Goal: Information Seeking & Learning: Compare options

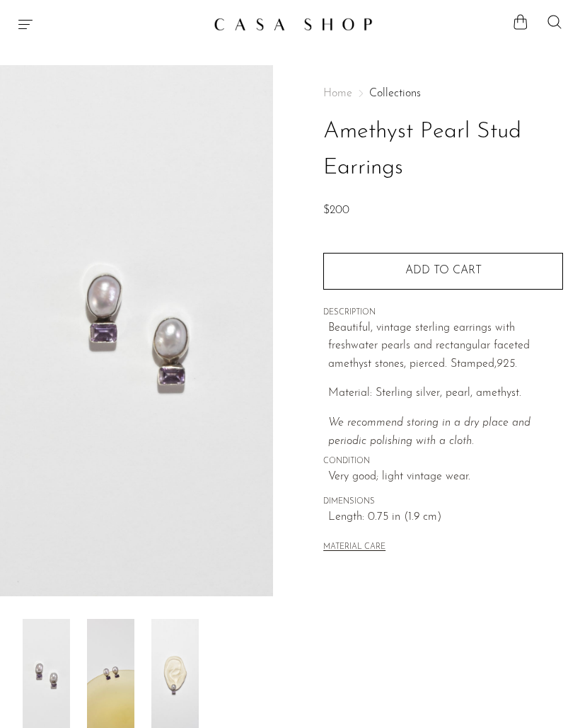
click at [188, 637] on img at bounding box center [174, 675] width 47 height 113
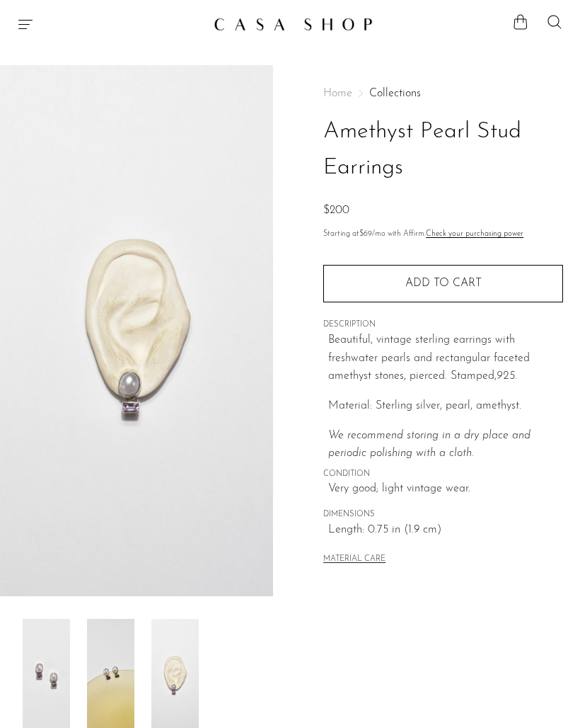
click at [111, 689] on img at bounding box center [110, 675] width 47 height 113
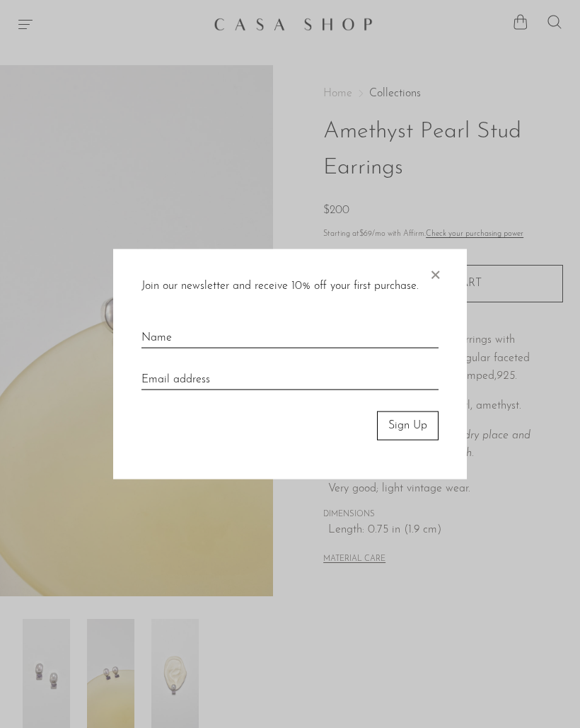
click at [439, 275] on span "×" at bounding box center [435, 271] width 14 height 45
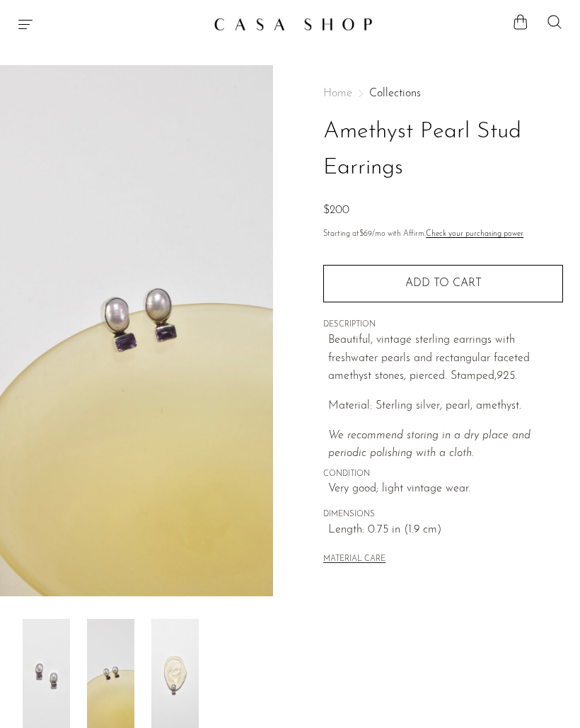
click at [42, 684] on img at bounding box center [46, 675] width 47 height 113
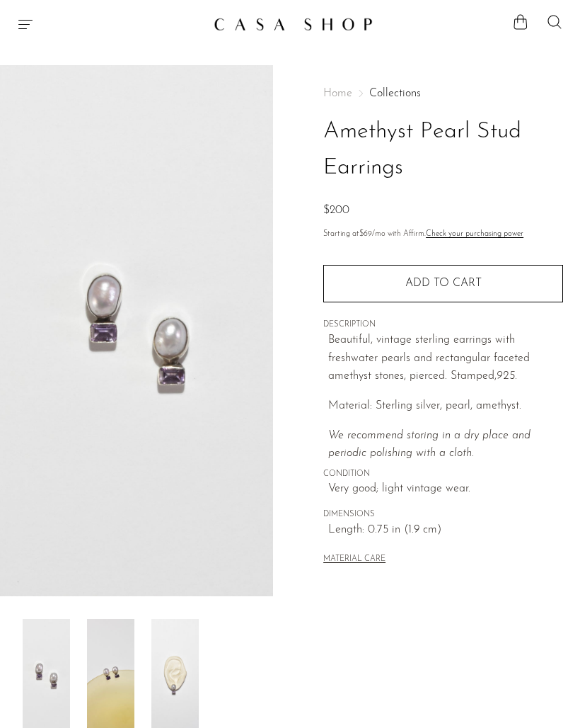
click at [96, 694] on img at bounding box center [110, 675] width 47 height 113
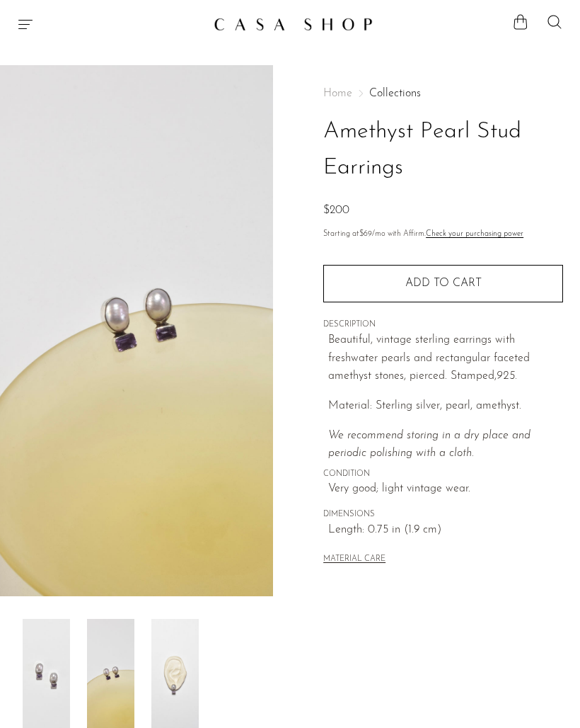
click at [153, 675] on img at bounding box center [174, 675] width 47 height 113
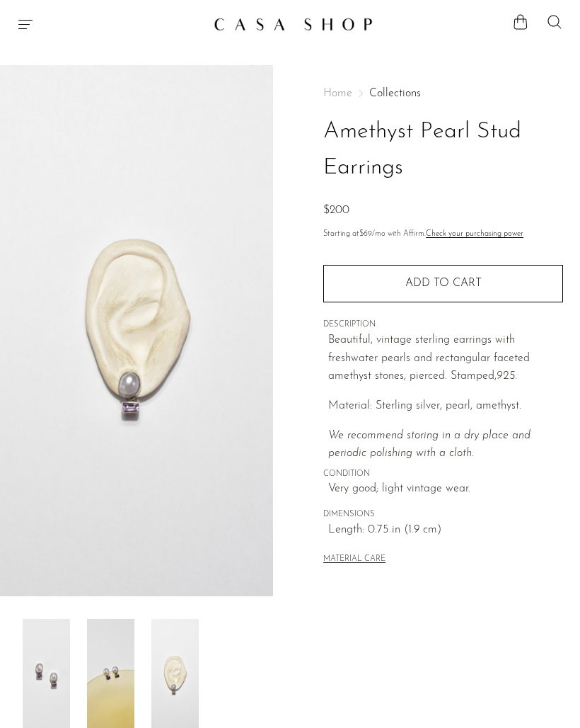
click at [174, 655] on img at bounding box center [174, 675] width 47 height 113
click at [107, 682] on img at bounding box center [110, 675] width 47 height 113
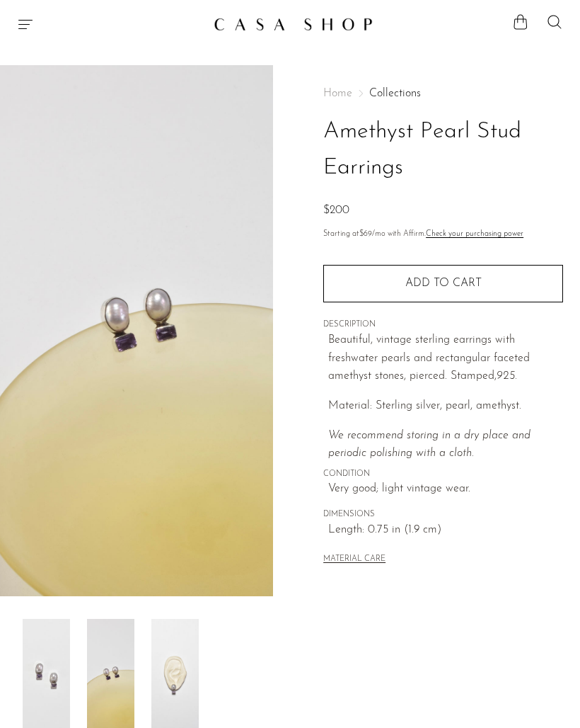
click at [153, 672] on img at bounding box center [174, 675] width 47 height 113
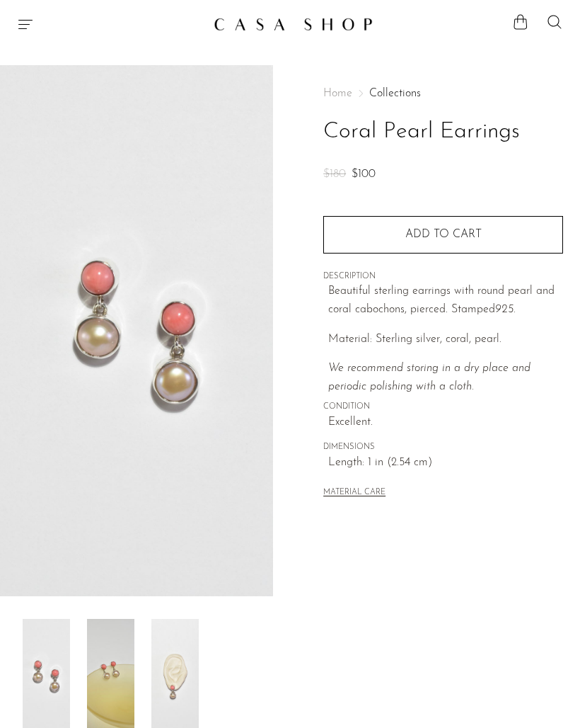
click at [178, 668] on img at bounding box center [174, 675] width 47 height 113
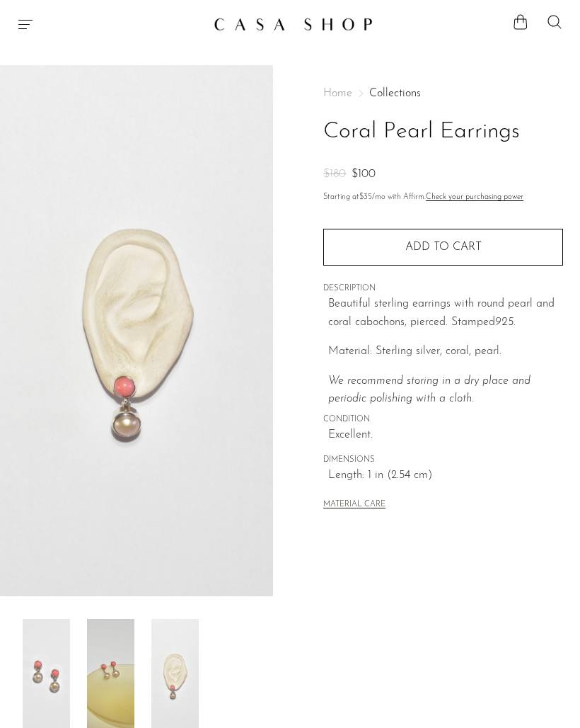
click at [115, 686] on img at bounding box center [110, 675] width 47 height 113
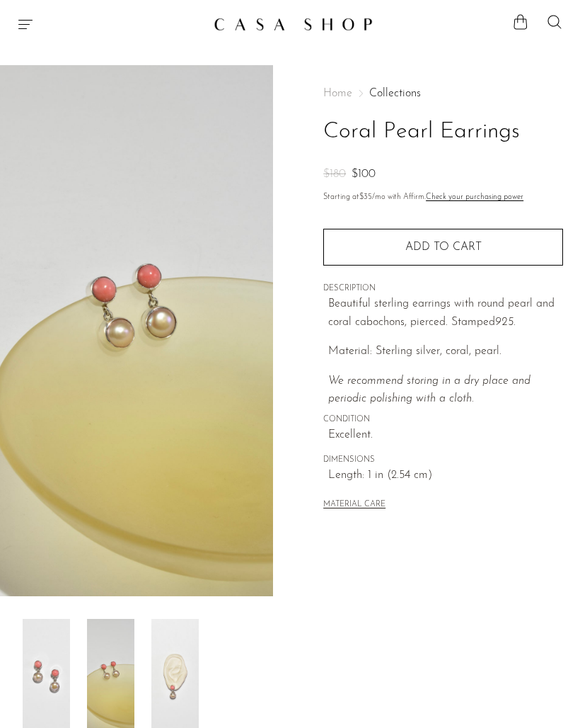
click at [46, 684] on img at bounding box center [46, 675] width 47 height 113
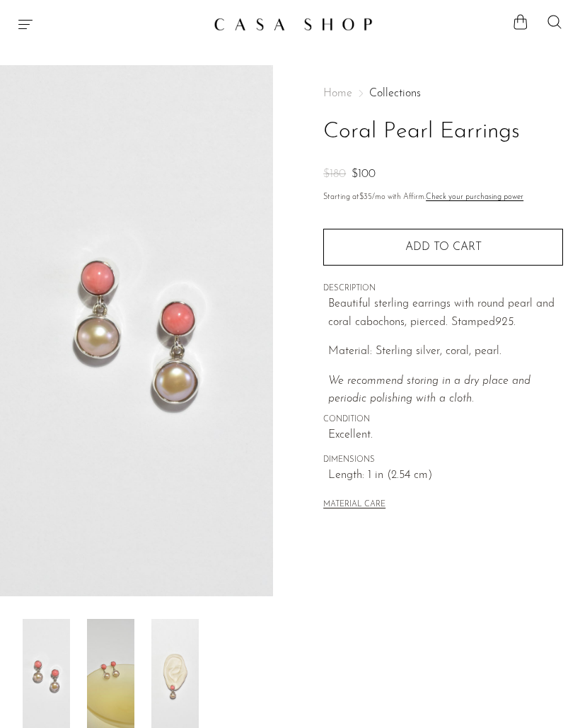
click at [108, 691] on img at bounding box center [110, 675] width 47 height 113
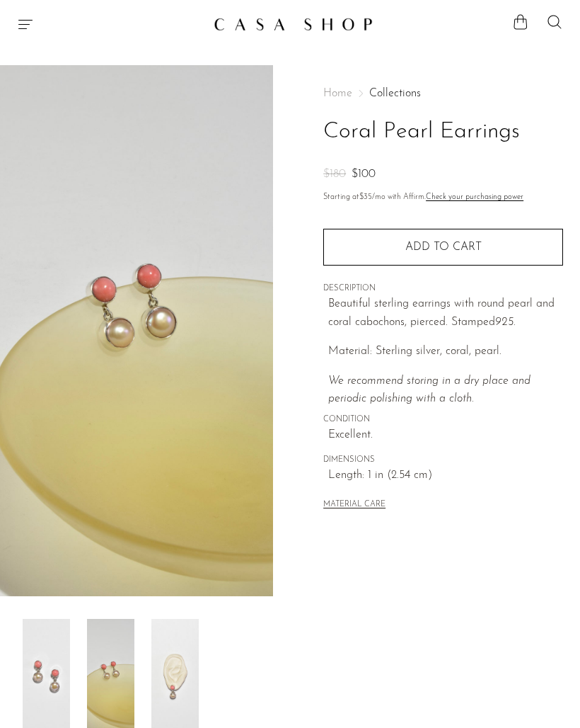
click at [45, 684] on img at bounding box center [46, 675] width 47 height 113
